Goal: Information Seeking & Learning: Learn about a topic

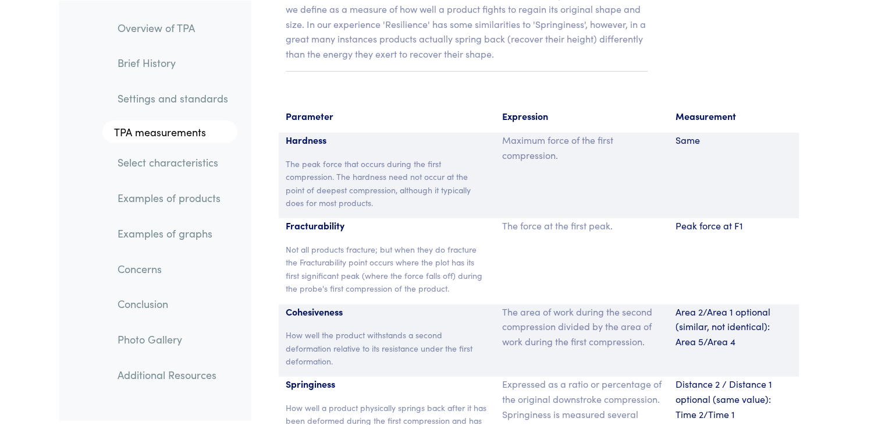
scroll to position [7589, 0]
click at [178, 202] on link "Examples of products" at bounding box center [172, 197] width 129 height 27
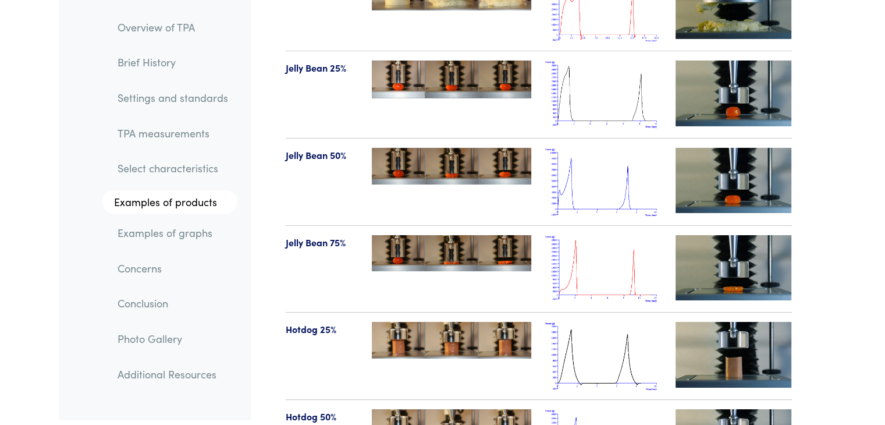
scroll to position [12903, 0]
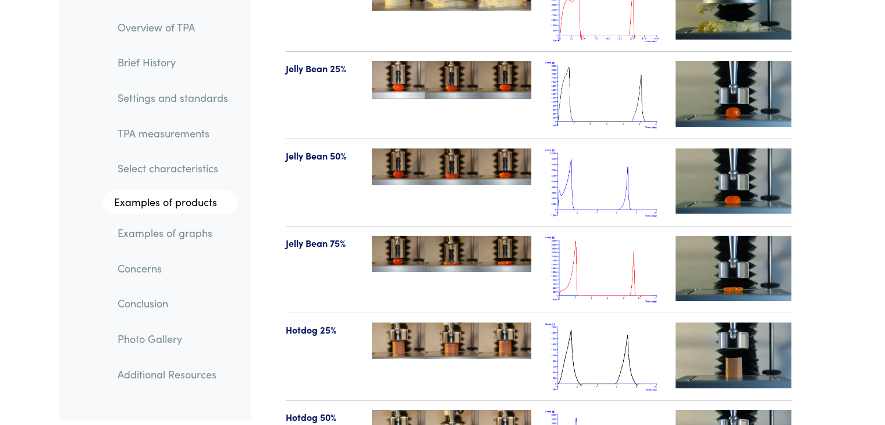
click at [615, 236] on img at bounding box center [603, 270] width 116 height 68
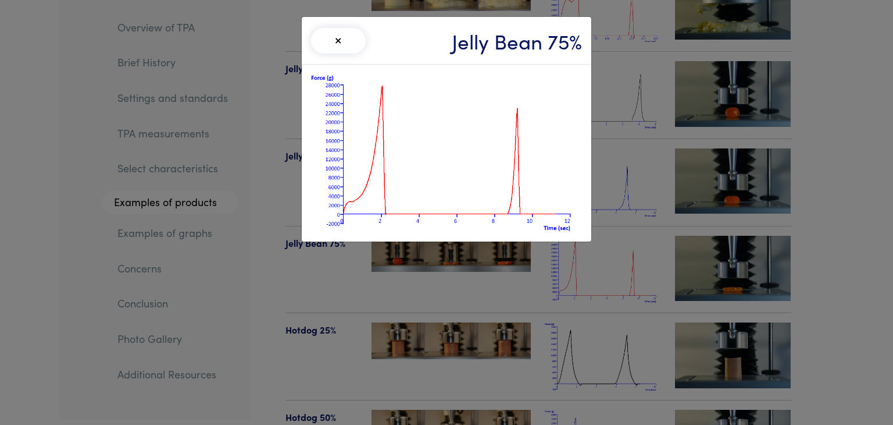
click at [615, 236] on div "× Jelly Bean 75%" at bounding box center [446, 212] width 893 height 425
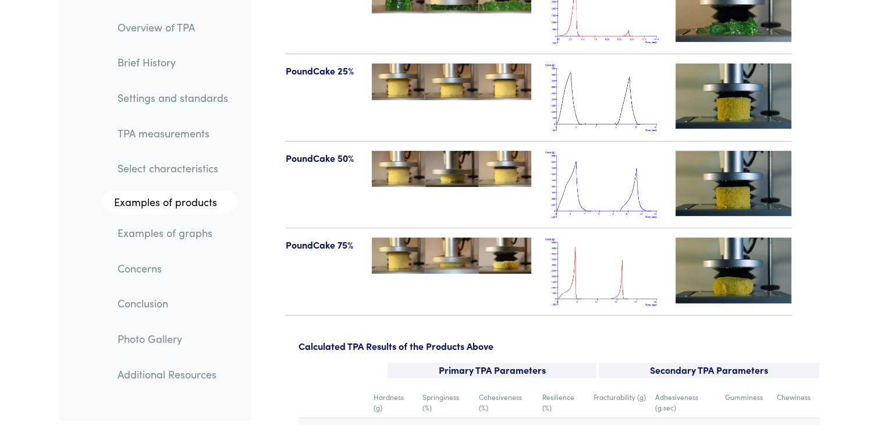
scroll to position [13683, 0]
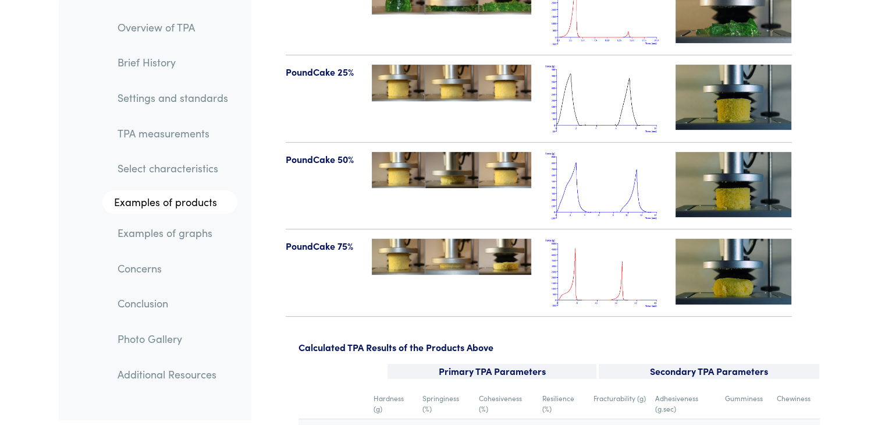
click at [598, 247] on img at bounding box center [603, 272] width 116 height 68
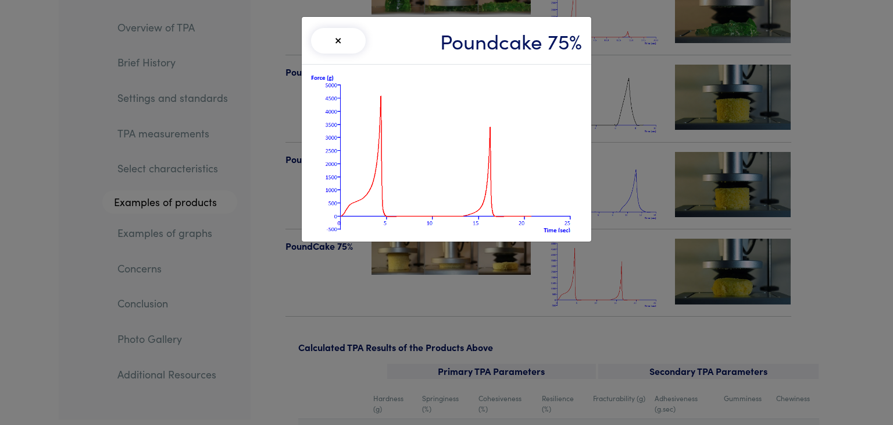
click at [829, 198] on div "× Poundcake 75%" at bounding box center [446, 212] width 893 height 425
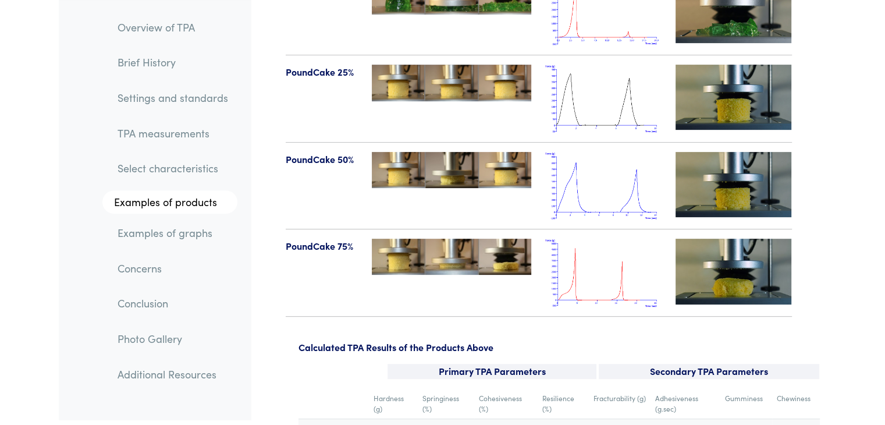
click at [754, 173] on img at bounding box center [733, 184] width 116 height 65
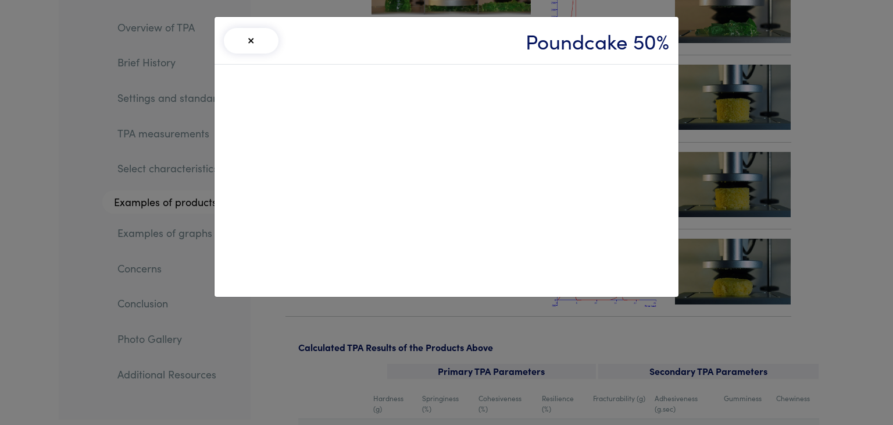
click at [263, 45] on button "×" at bounding box center [251, 41] width 55 height 26
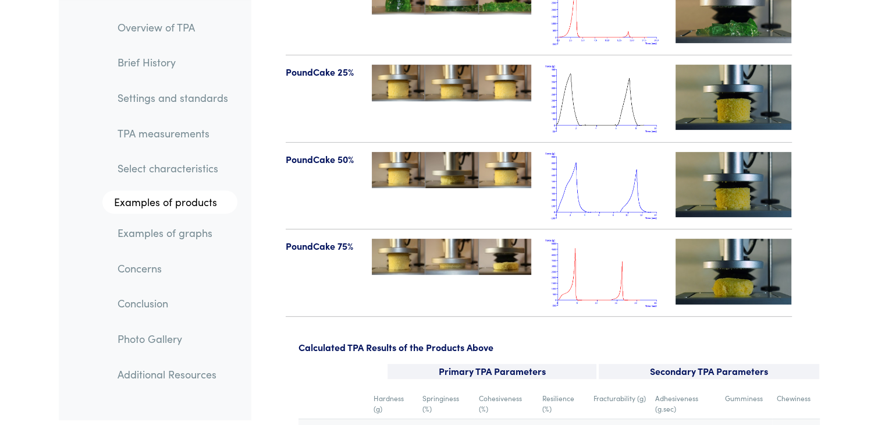
click at [714, 238] on img at bounding box center [733, 270] width 116 height 65
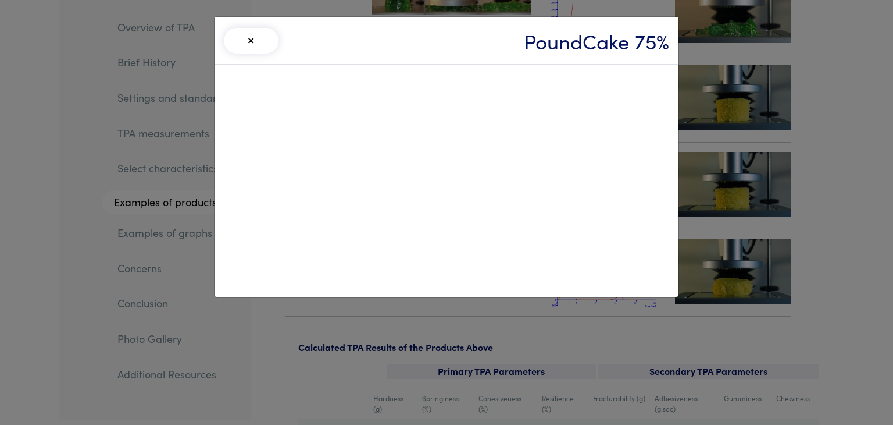
click at [243, 49] on button "×" at bounding box center [251, 41] width 55 height 26
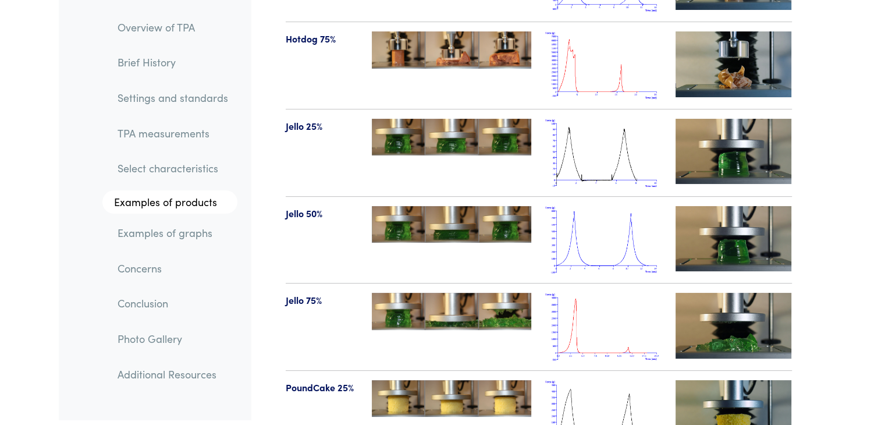
scroll to position [13357, 0]
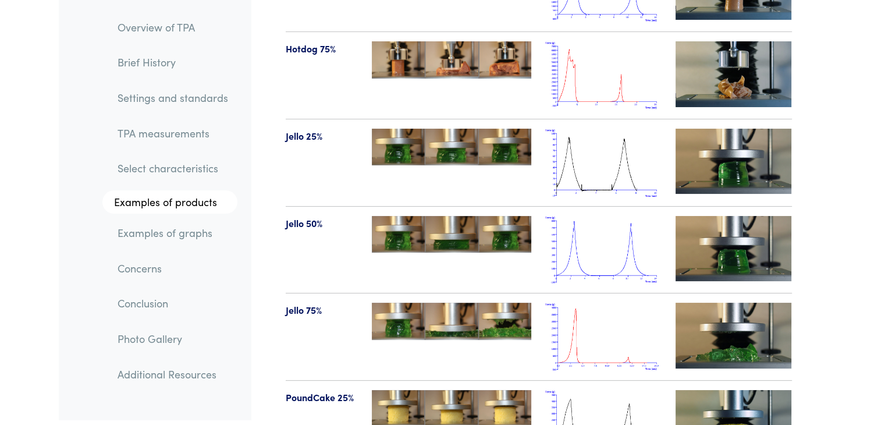
click at [728, 303] on img at bounding box center [733, 334] width 116 height 65
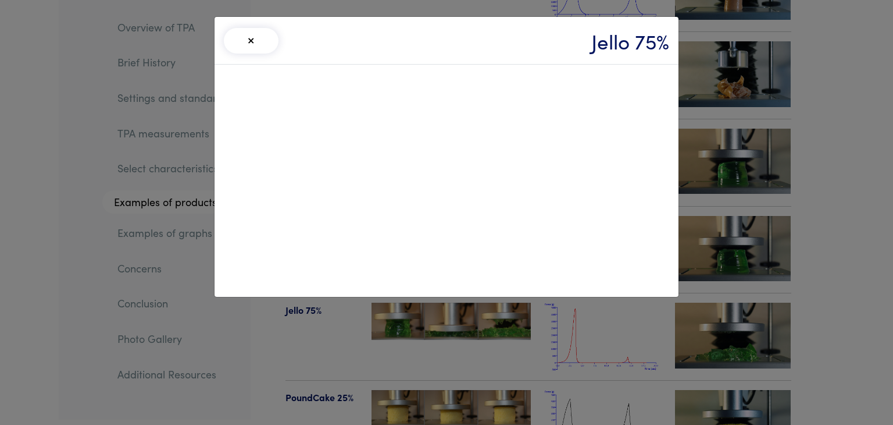
click at [256, 45] on button "×" at bounding box center [251, 41] width 55 height 26
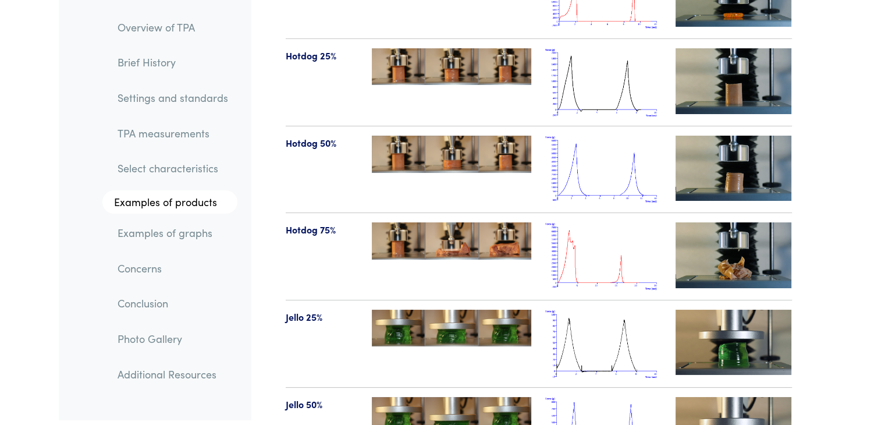
scroll to position [13176, 0]
click at [730, 240] on img at bounding box center [733, 255] width 116 height 65
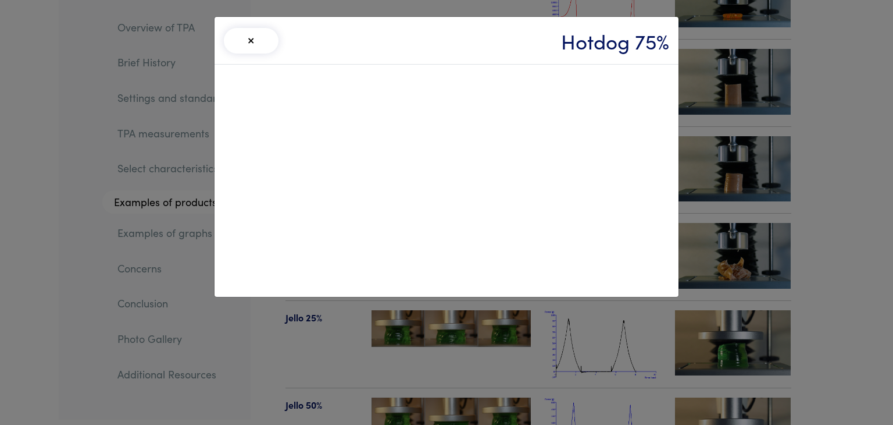
click at [257, 35] on button "×" at bounding box center [251, 41] width 55 height 26
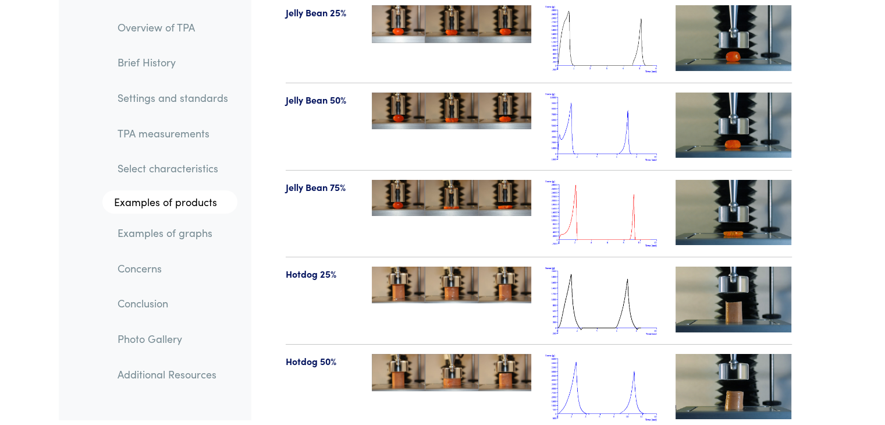
scroll to position [12938, 0]
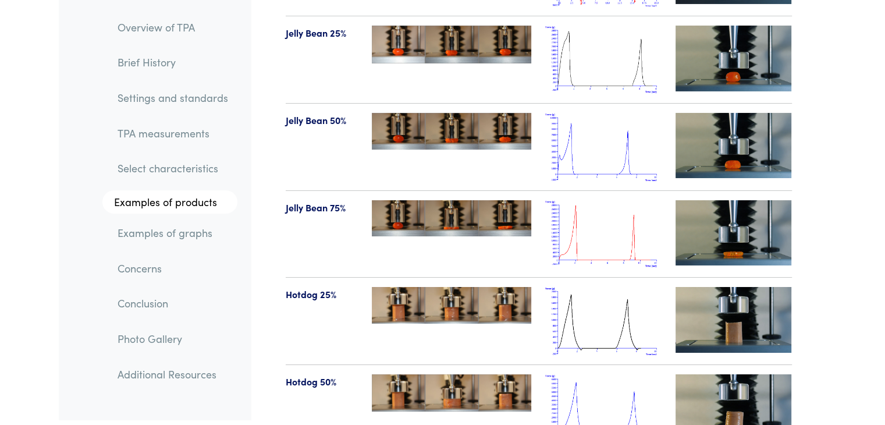
click at [733, 200] on img at bounding box center [733, 232] width 116 height 65
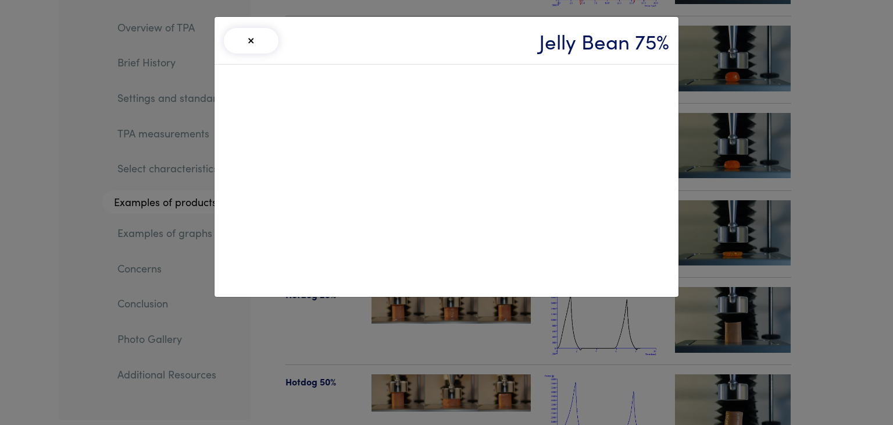
click at [266, 35] on button "×" at bounding box center [251, 41] width 55 height 26
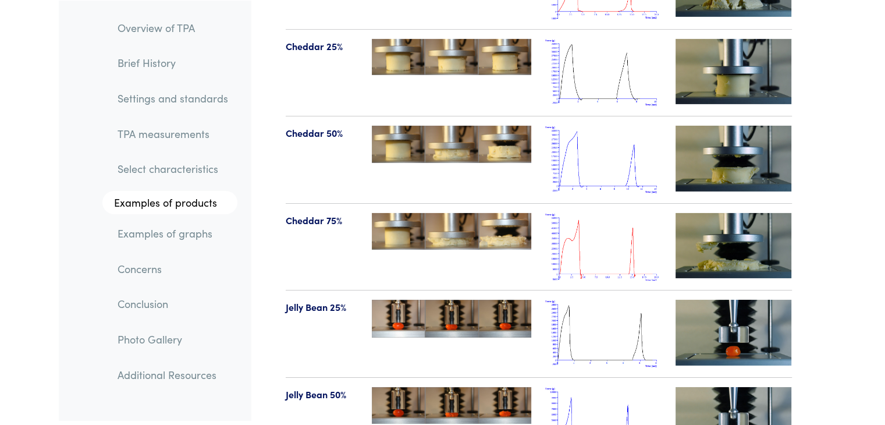
scroll to position [12662, 0]
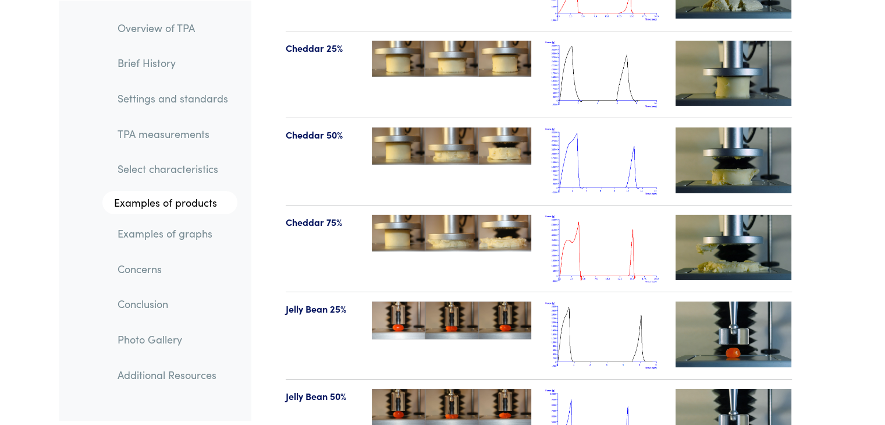
click at [770, 241] on img at bounding box center [733, 247] width 116 height 65
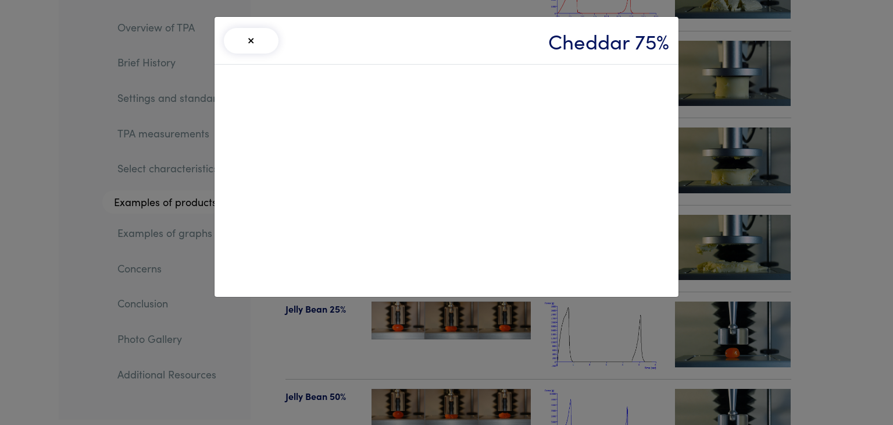
click at [248, 38] on button "×" at bounding box center [251, 41] width 55 height 26
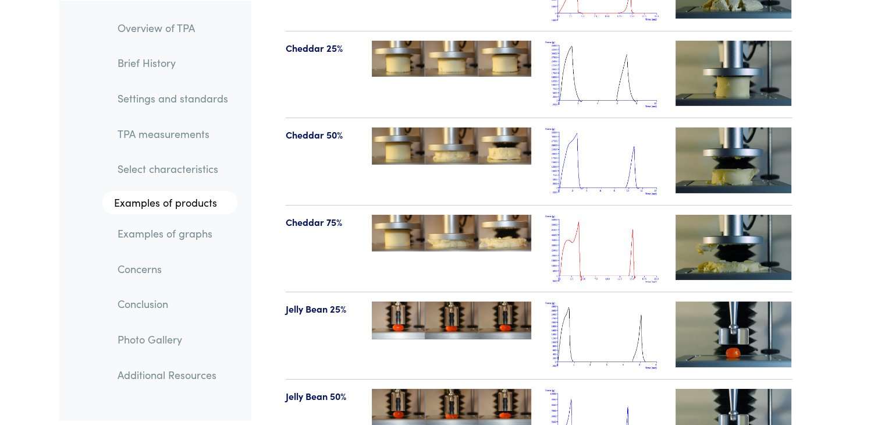
click at [166, 140] on link "TPA measurements" at bounding box center [172, 133] width 129 height 27
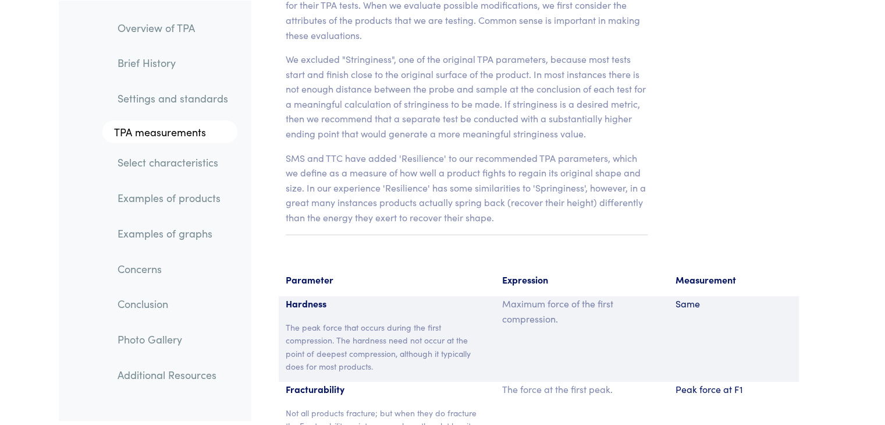
scroll to position [7429, 0]
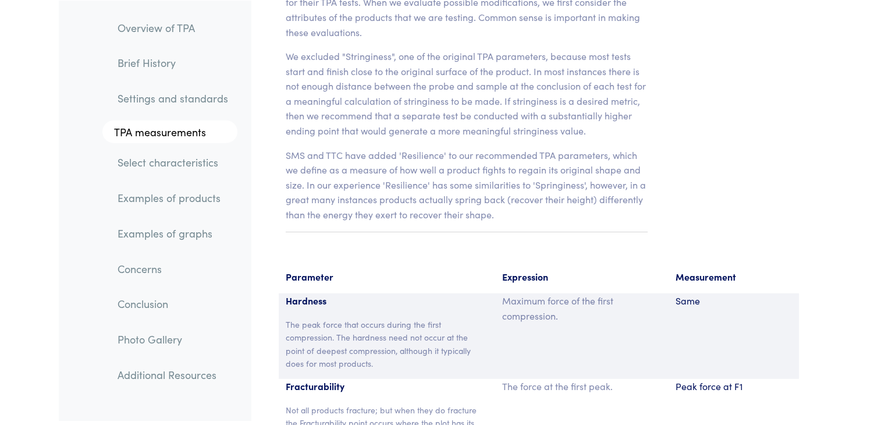
click at [188, 374] on link "Additional Resources" at bounding box center [172, 374] width 129 height 27
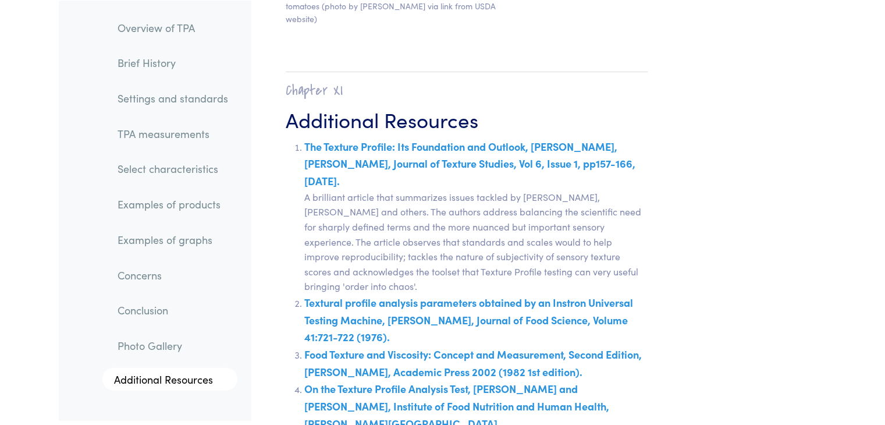
scroll to position [20352, 0]
